Goal: Information Seeking & Learning: Learn about a topic

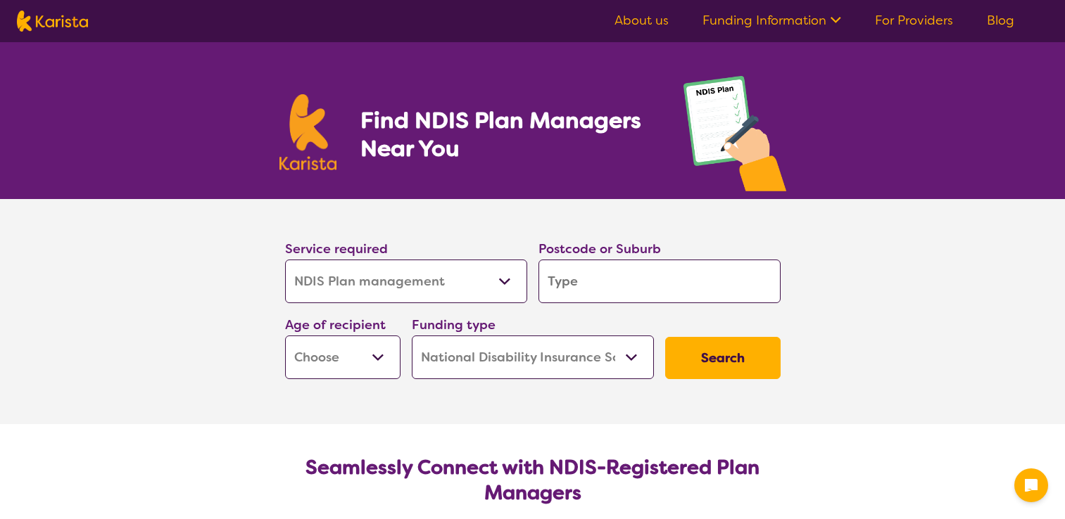
select select "NDIS Plan management"
select select "NDIS"
select select "NDIS Plan management"
select select "NDIS"
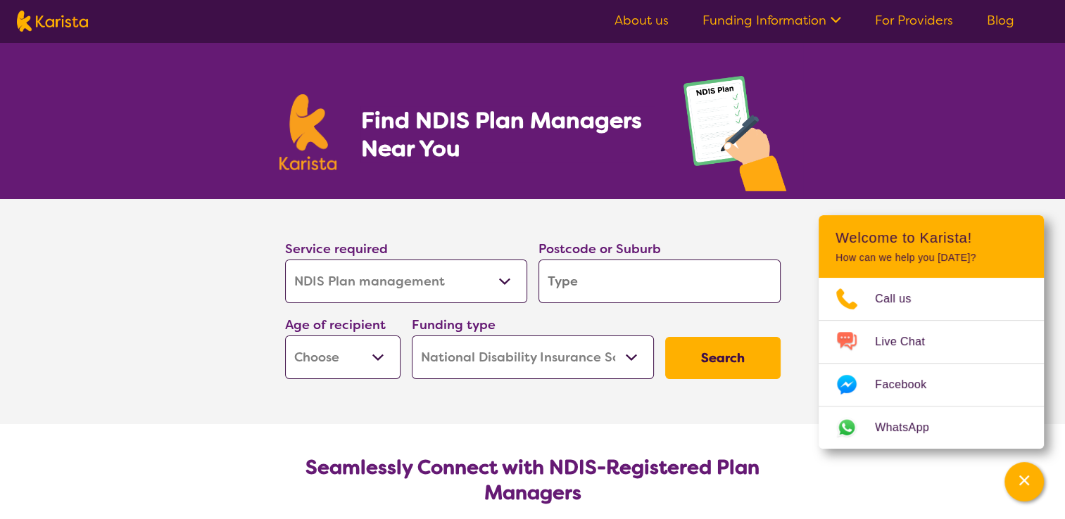
click at [569, 282] on input "search" at bounding box center [659, 282] width 242 height 44
type input "2"
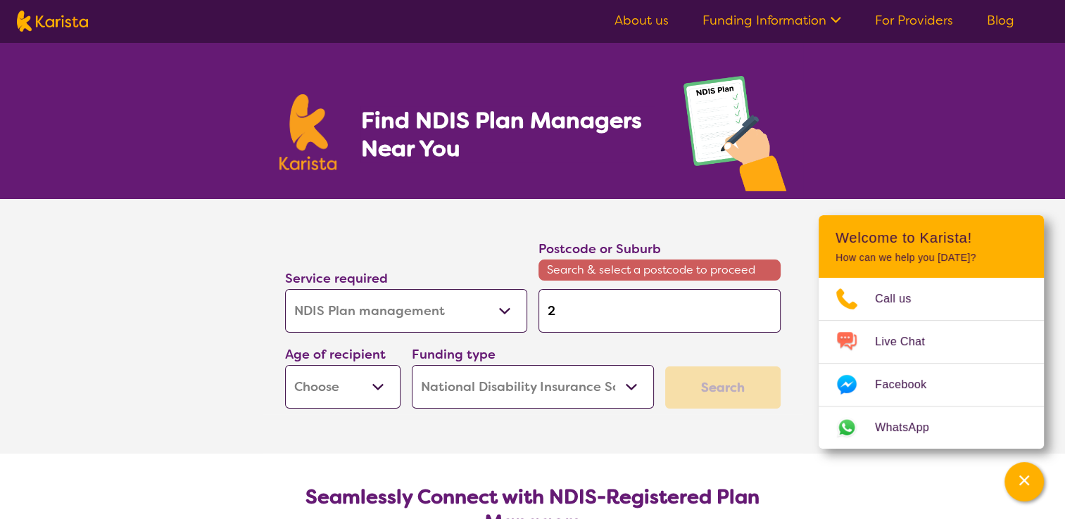
type input "20"
type input "201"
type input "2012"
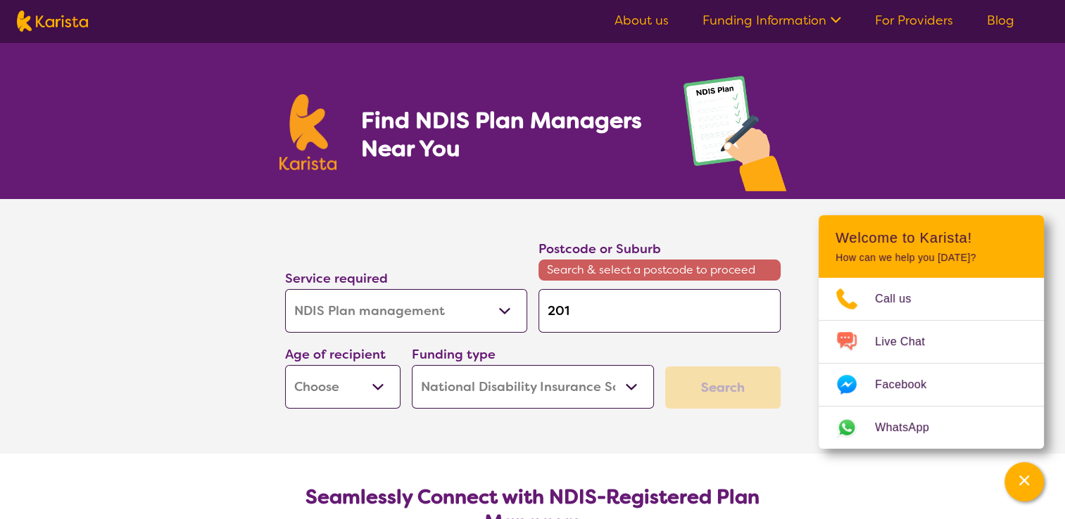
type input "2012"
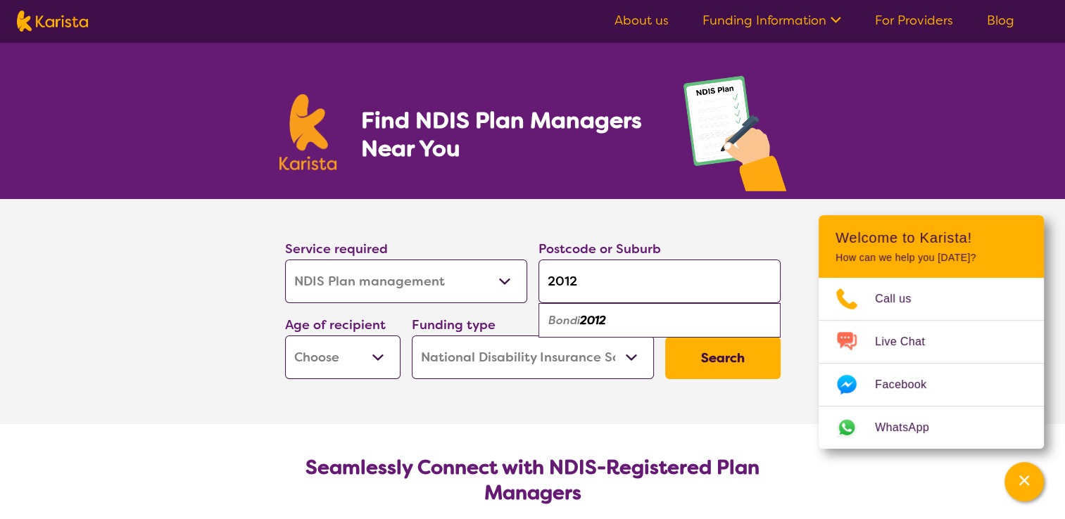
click at [619, 319] on div "Bondi 2012" at bounding box center [659, 321] width 228 height 27
click at [600, 281] on input "2012" at bounding box center [659, 282] width 242 height 44
type input "201"
type input "20"
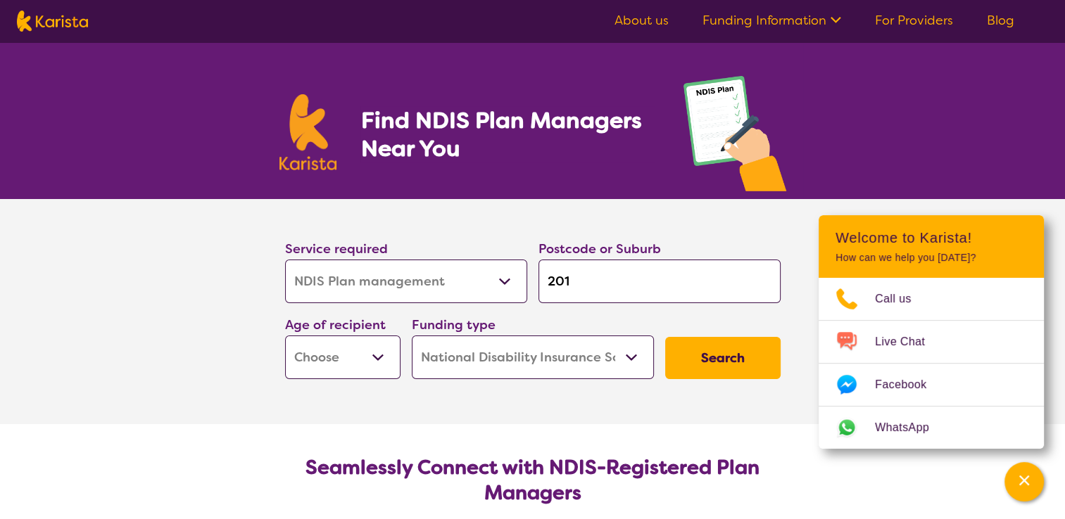
type input "20"
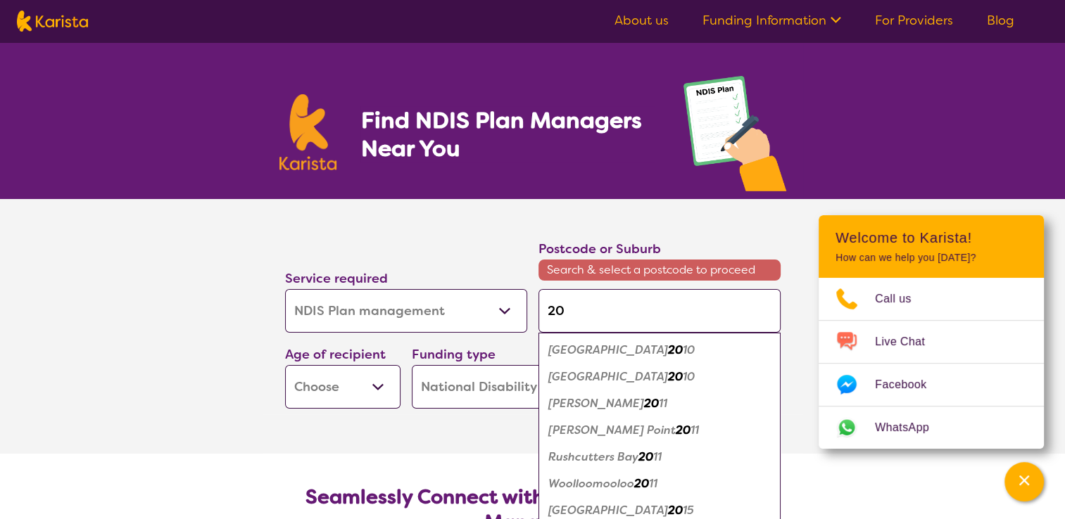
type input "202"
type input "2021"
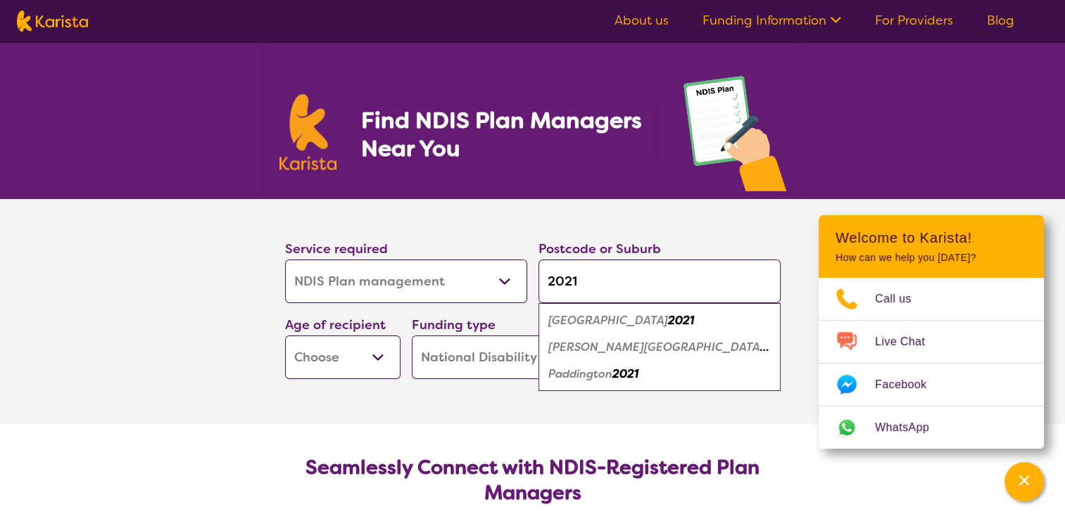
type input "202"
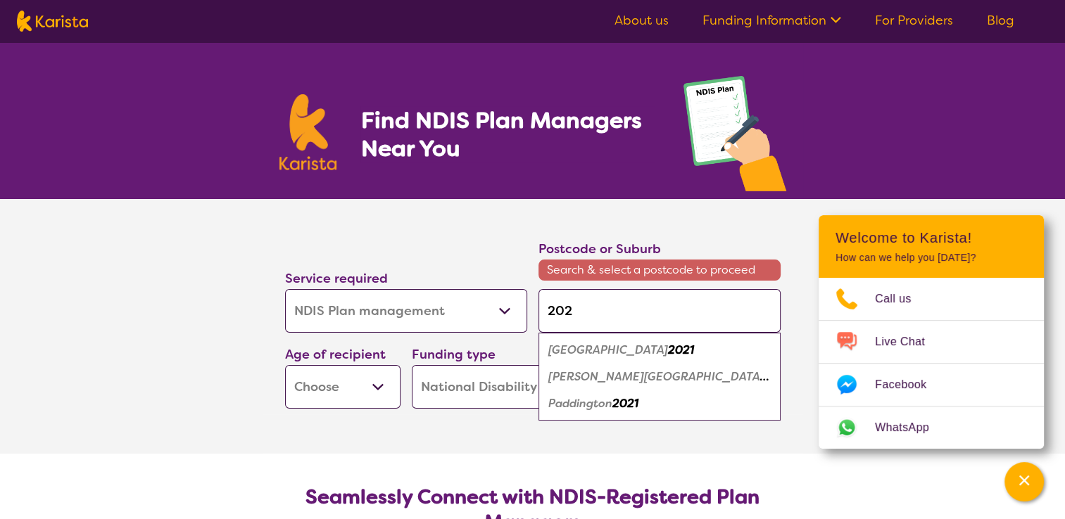
type input "20"
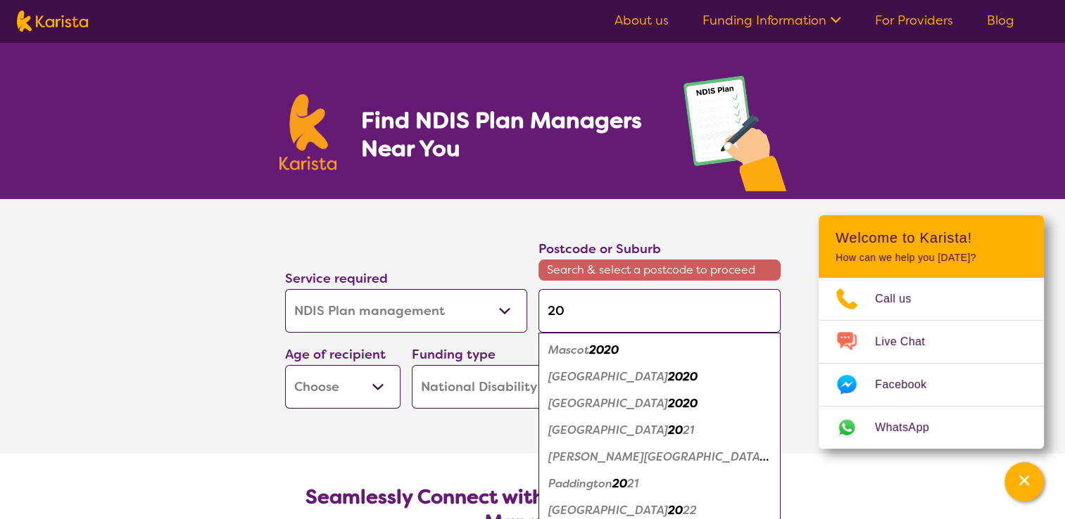
type input "2"
type input "22"
type input "221"
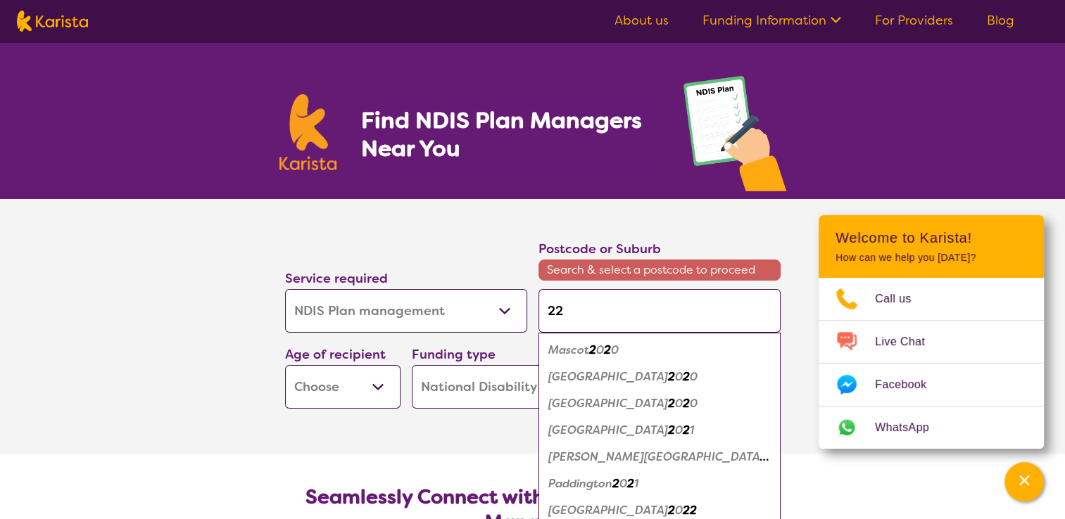
type input "221"
type input "2212"
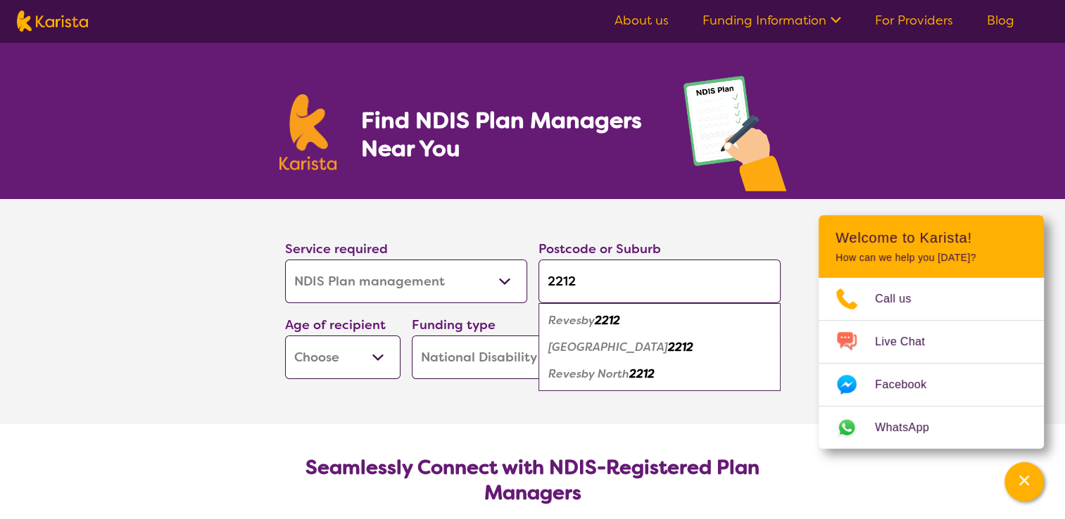
type input "2212"
click at [609, 317] on em "2212" at bounding box center [607, 320] width 25 height 15
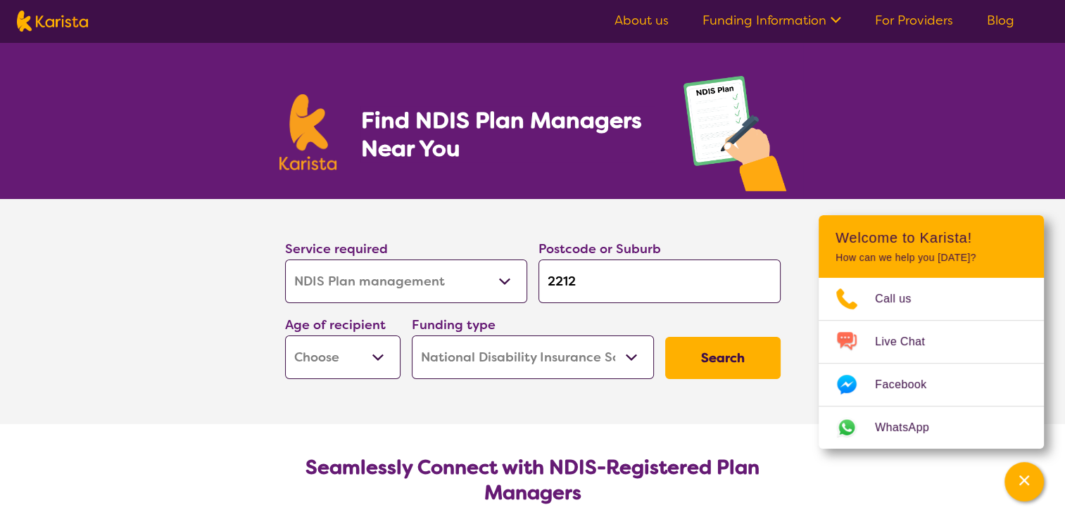
click at [380, 356] on select "Early Childhood - 0 to 9 Child - 10 to 11 Adolescent - 12 to 17 Adult - 18 to 6…" at bounding box center [342, 358] width 115 height 44
select select "AD"
click at [285, 336] on select "Early Childhood - 0 to 9 Child - 10 to 11 Adolescent - 12 to 17 Adult - 18 to 6…" at bounding box center [342, 358] width 115 height 44
select select "AD"
click at [702, 356] on button "Search" at bounding box center [722, 358] width 115 height 42
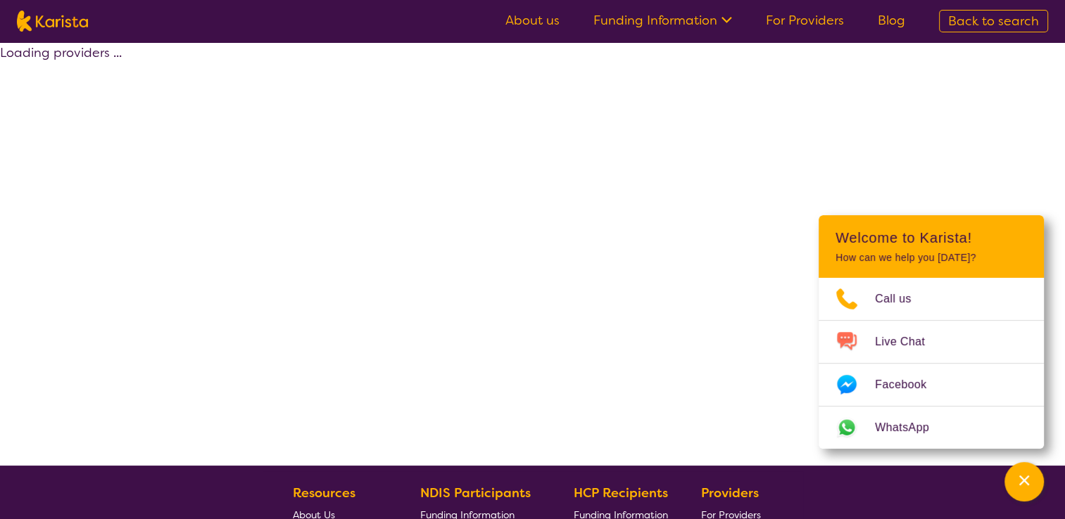
select select "by_score"
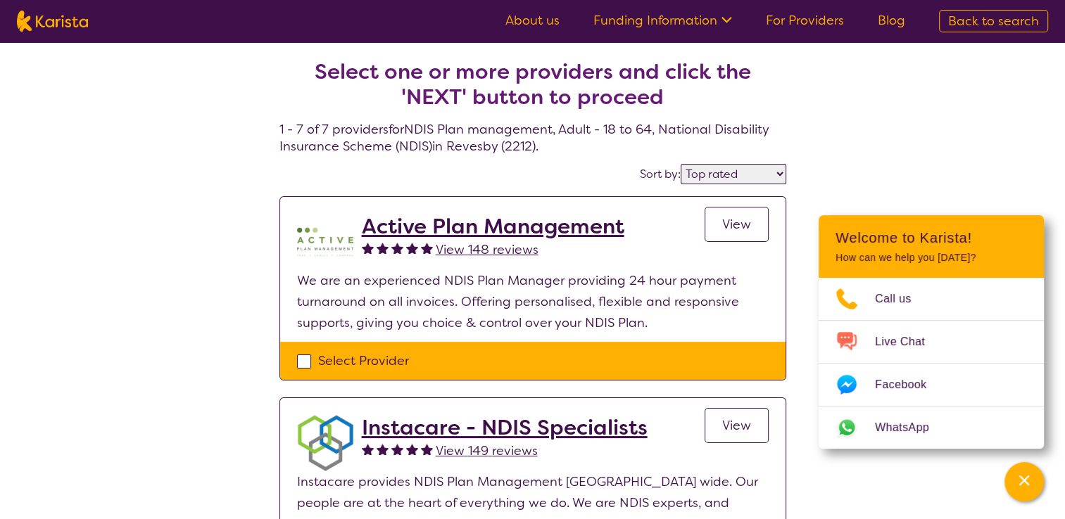
click at [731, 227] on span "View" at bounding box center [736, 224] width 29 height 17
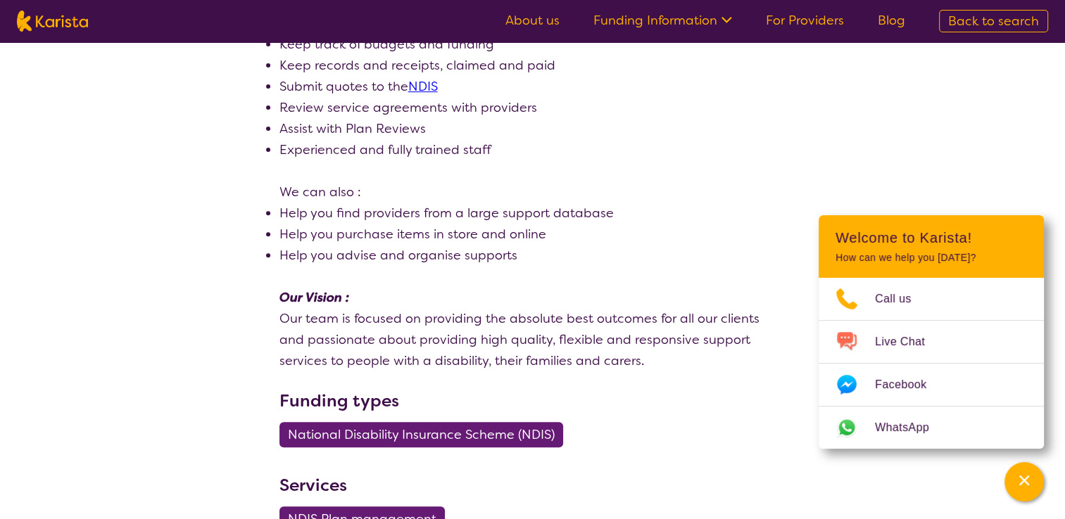
scroll to position [489, 0]
